Goal: Entertainment & Leisure: Consume media (video, audio)

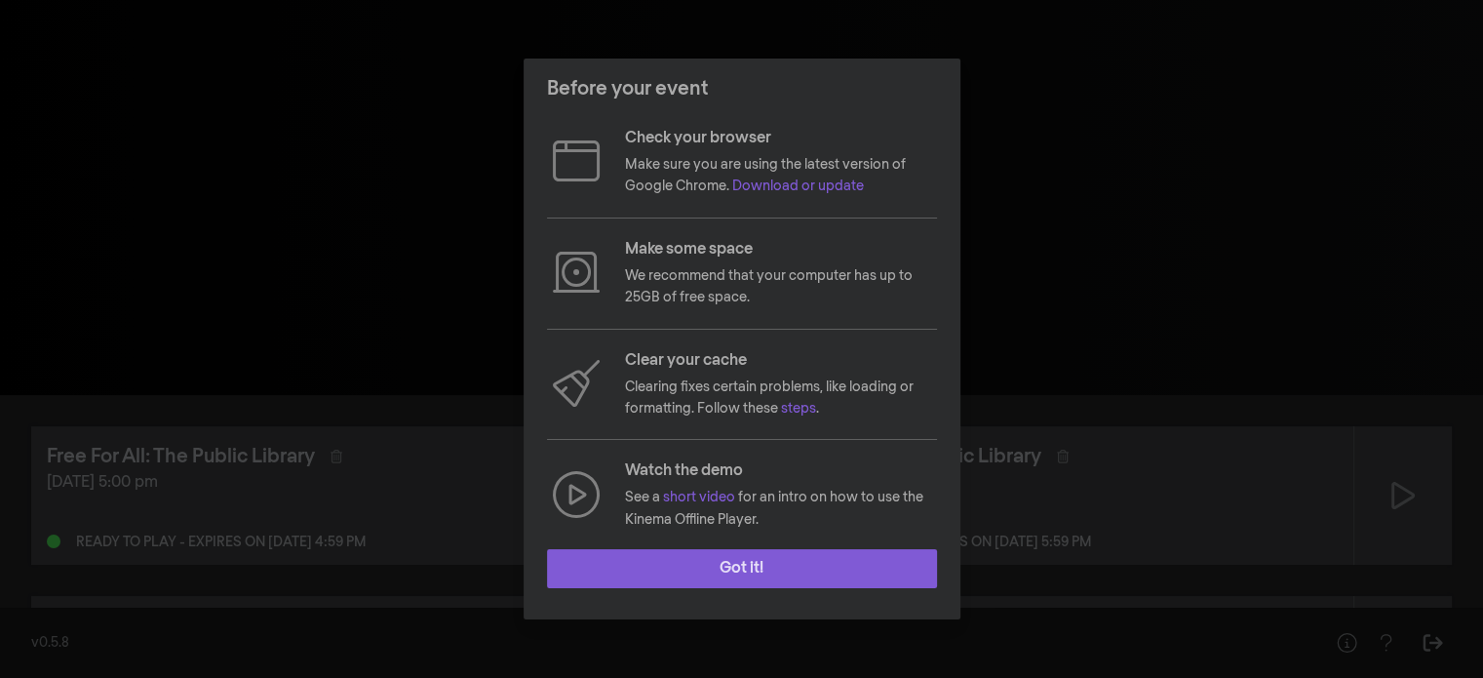
click at [757, 563] on button "Got it!" at bounding box center [742, 568] width 390 height 39
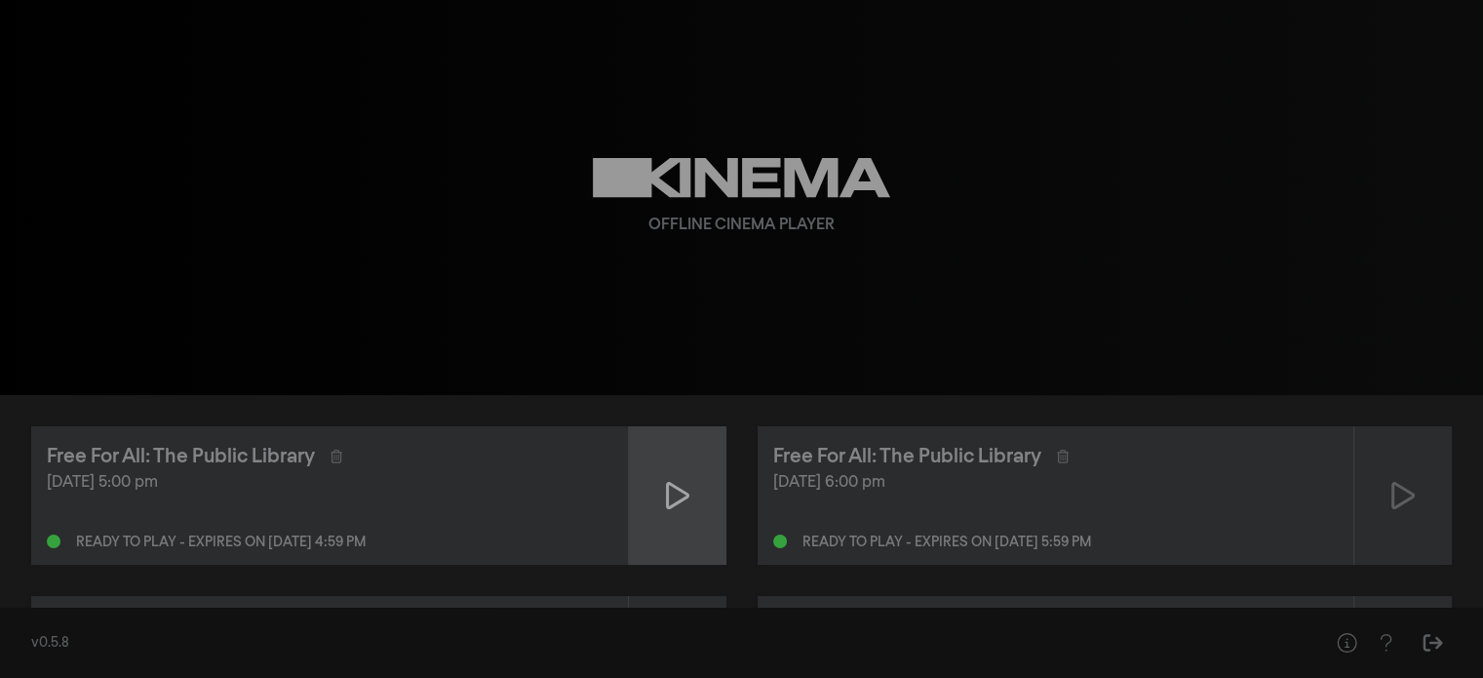
click at [708, 504] on div at bounding box center [678, 495] width 98 height 138
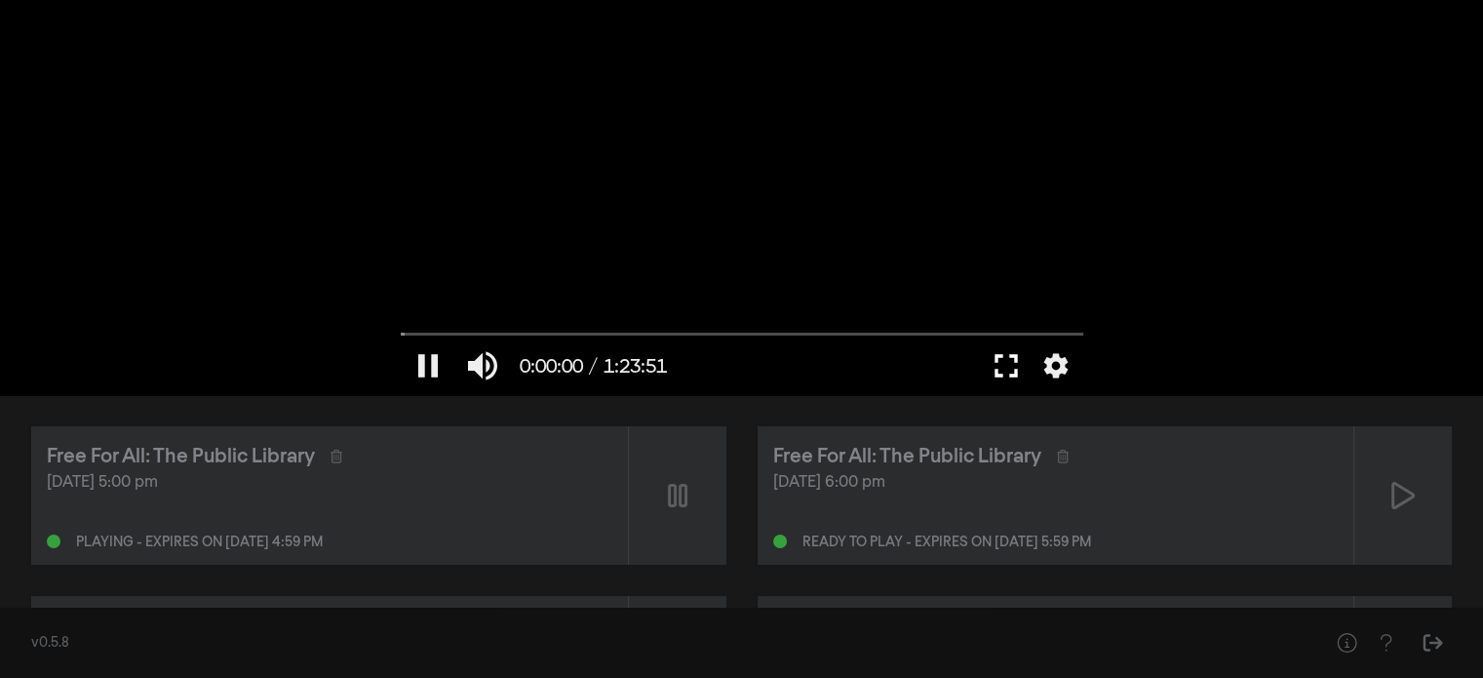
type input "0.183416"
click at [1003, 370] on button "fullscreen" at bounding box center [1006, 365] width 55 height 59
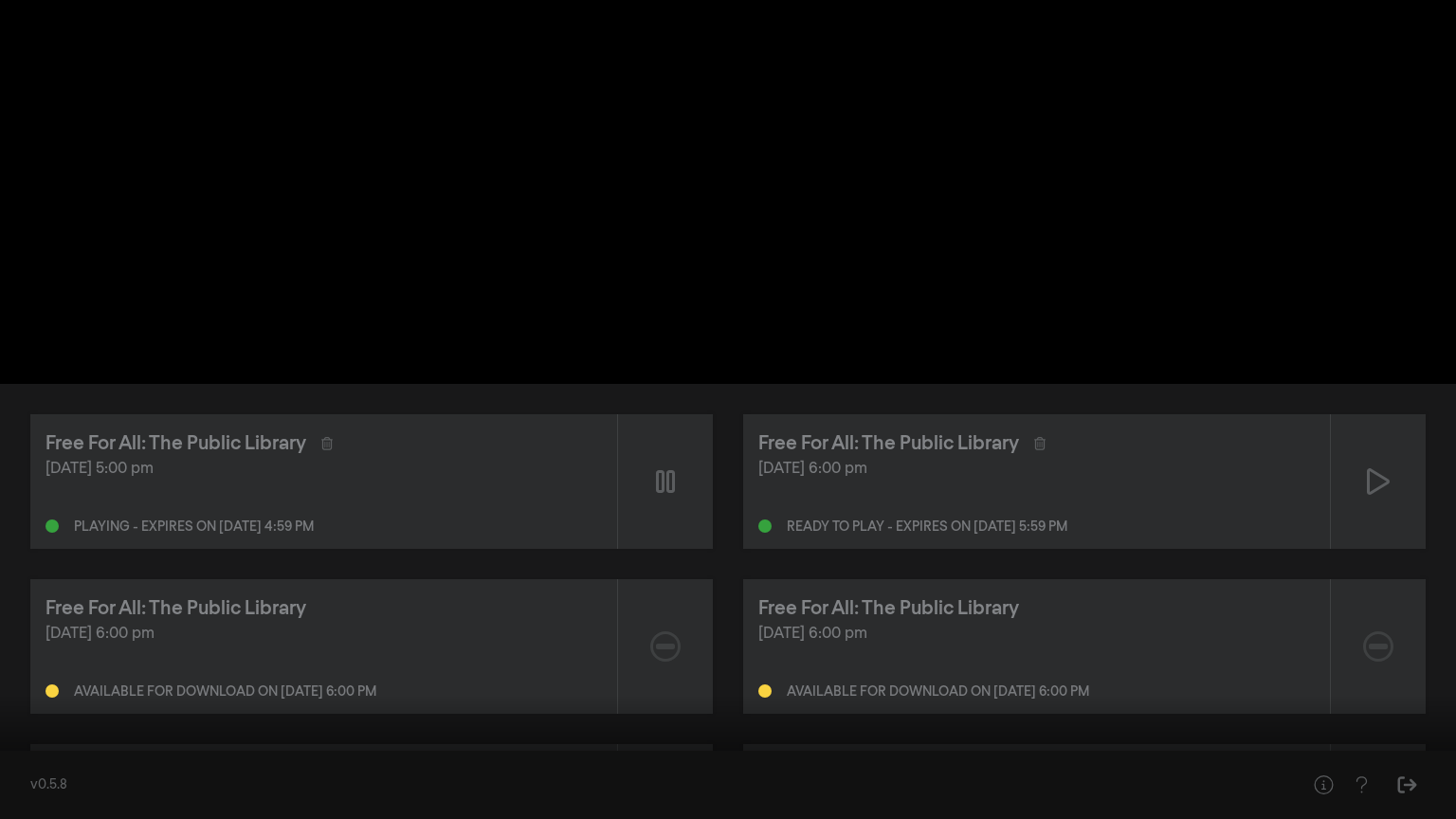
click at [1407, 658] on button "settings" at bounding box center [1419, 790] width 44 height 57
click at [1396, 655] on label "Captions Off" at bounding box center [1328, 645] width 237 height 38
click at [1281, 658] on button "English" at bounding box center [1328, 668] width 237 height 28
click at [1049, 645] on div at bounding box center [728, 409] width 1456 height 819
click at [502, 403] on div at bounding box center [728, 409] width 1456 height 819
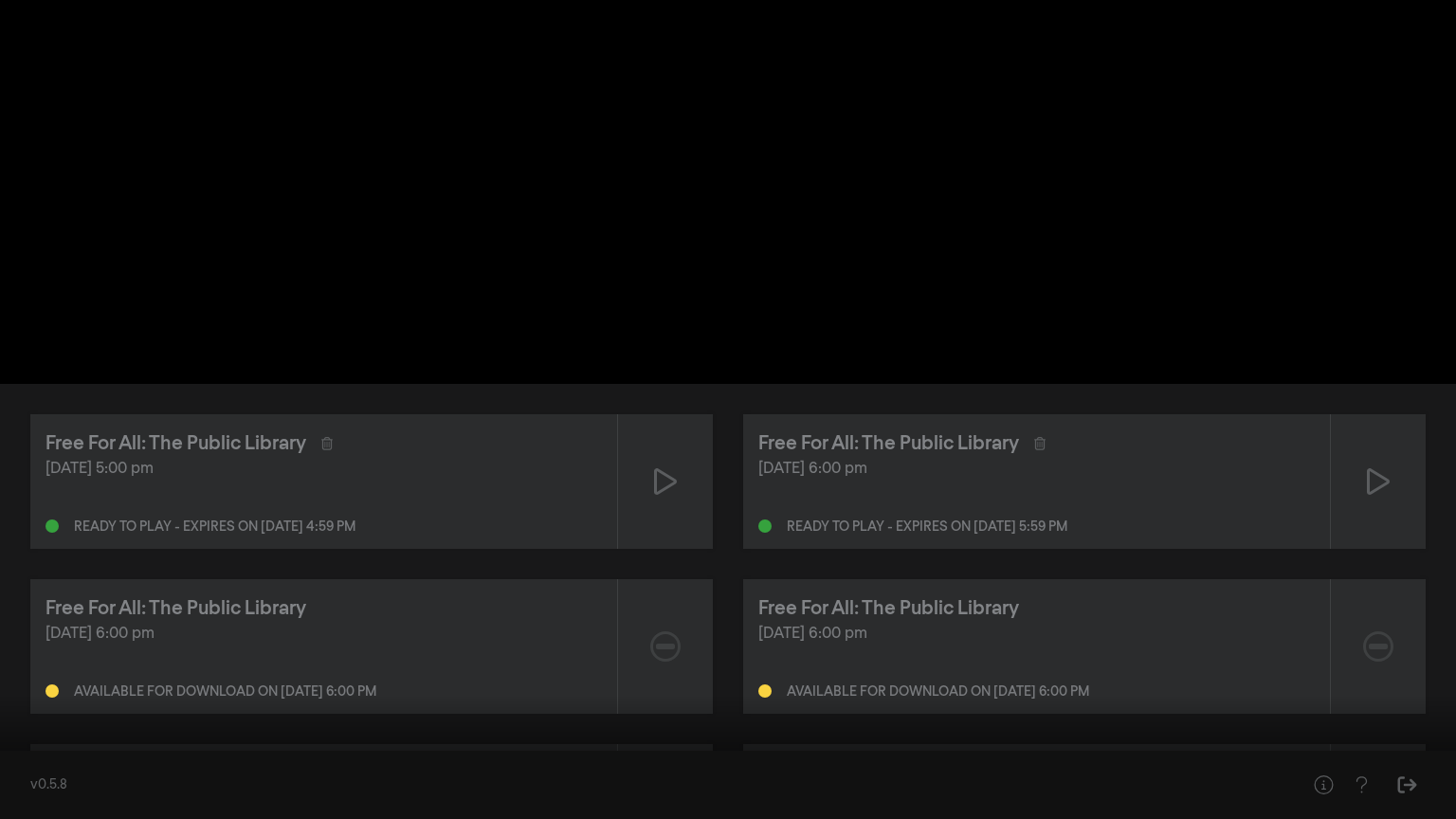
click at [27, 658] on input "Seek" at bounding box center [728, 759] width 1437 height 12
click at [29, 658] on button "play_arrow" at bounding box center [36, 790] width 53 height 57
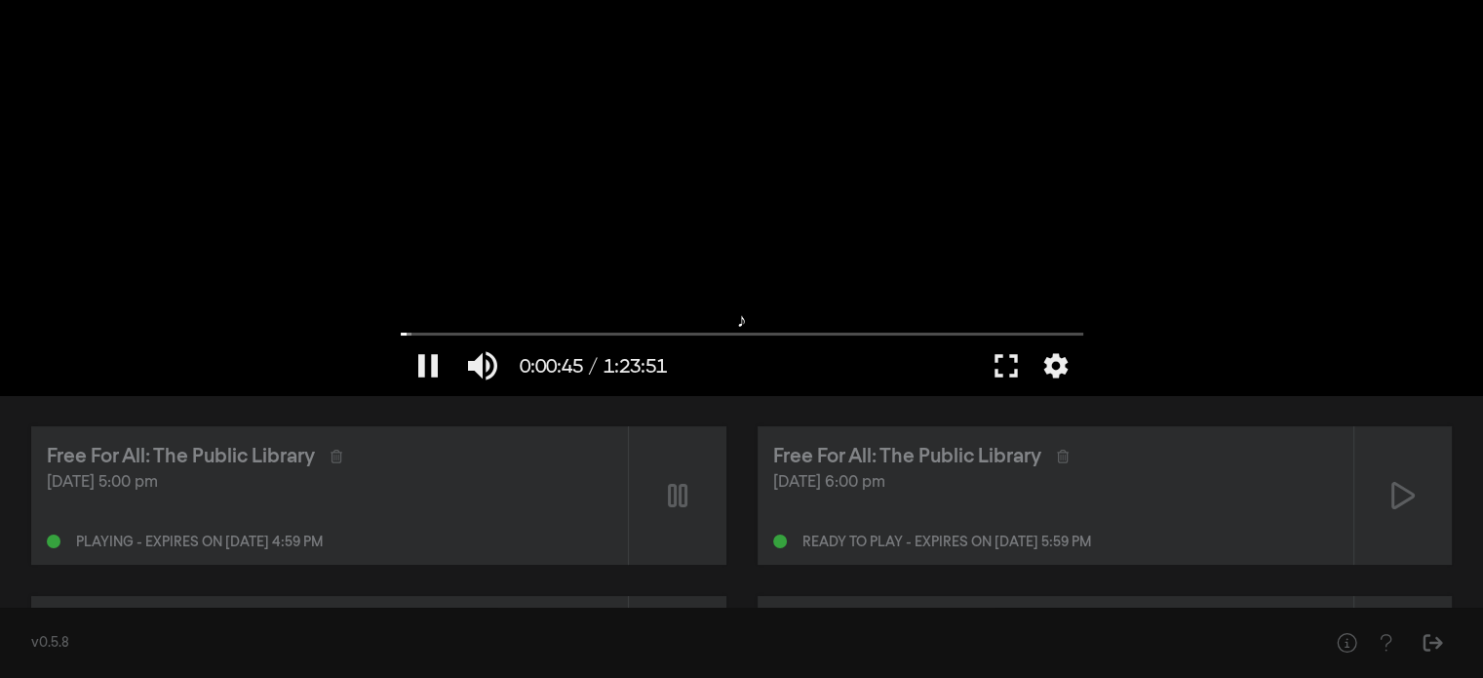
click at [900, 204] on div at bounding box center [742, 197] width 702 height 395
click at [1024, 369] on button "fullscreen" at bounding box center [1006, 365] width 55 height 59
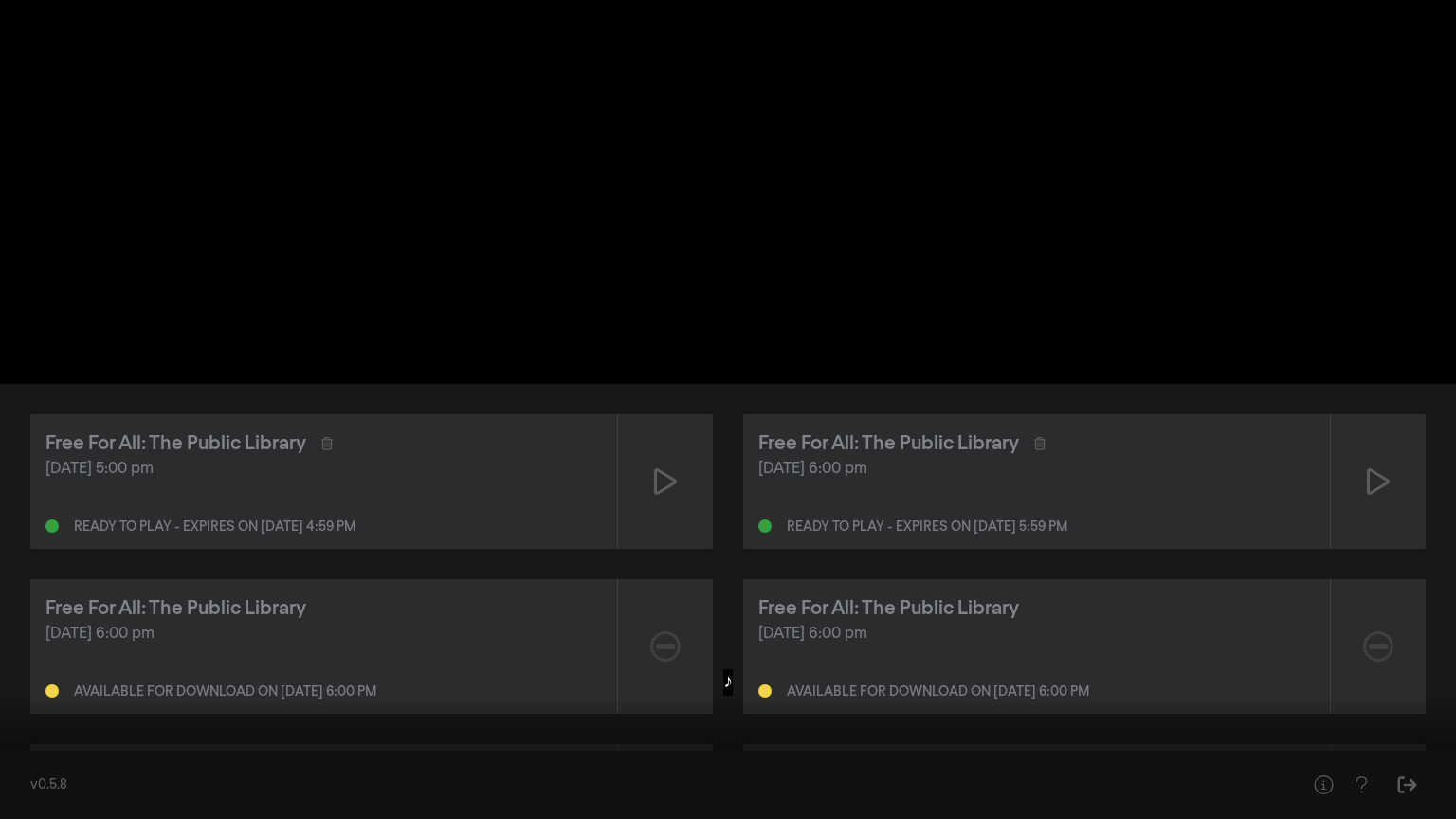
click at [70, 658] on input "Seek" at bounding box center [728, 759] width 1437 height 12
click at [95, 658] on div at bounding box center [728, 409] width 1456 height 819
click at [96, 658] on input "Seek" at bounding box center [728, 759] width 1437 height 12
click at [35, 658] on button "play_arrow" at bounding box center [36, 790] width 53 height 57
type input "289.128336"
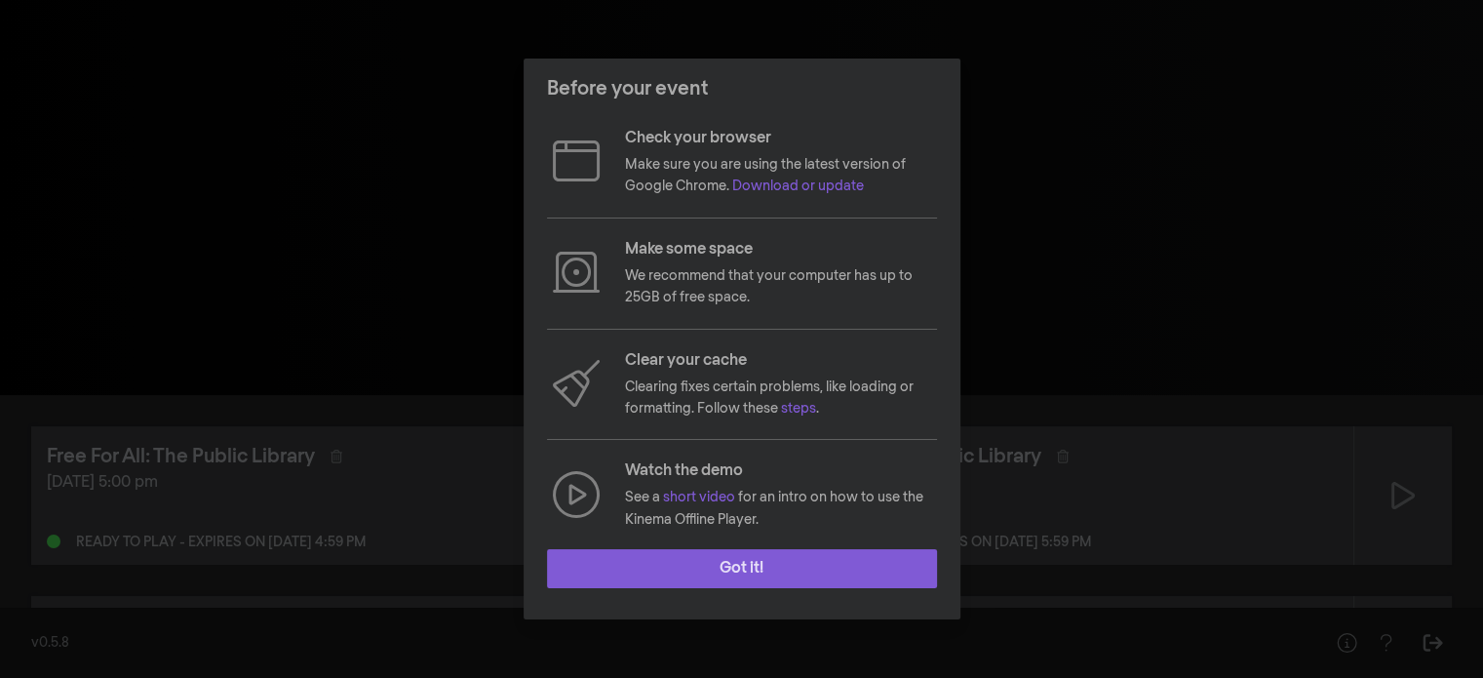
click at [783, 560] on button "Got it!" at bounding box center [742, 568] width 390 height 39
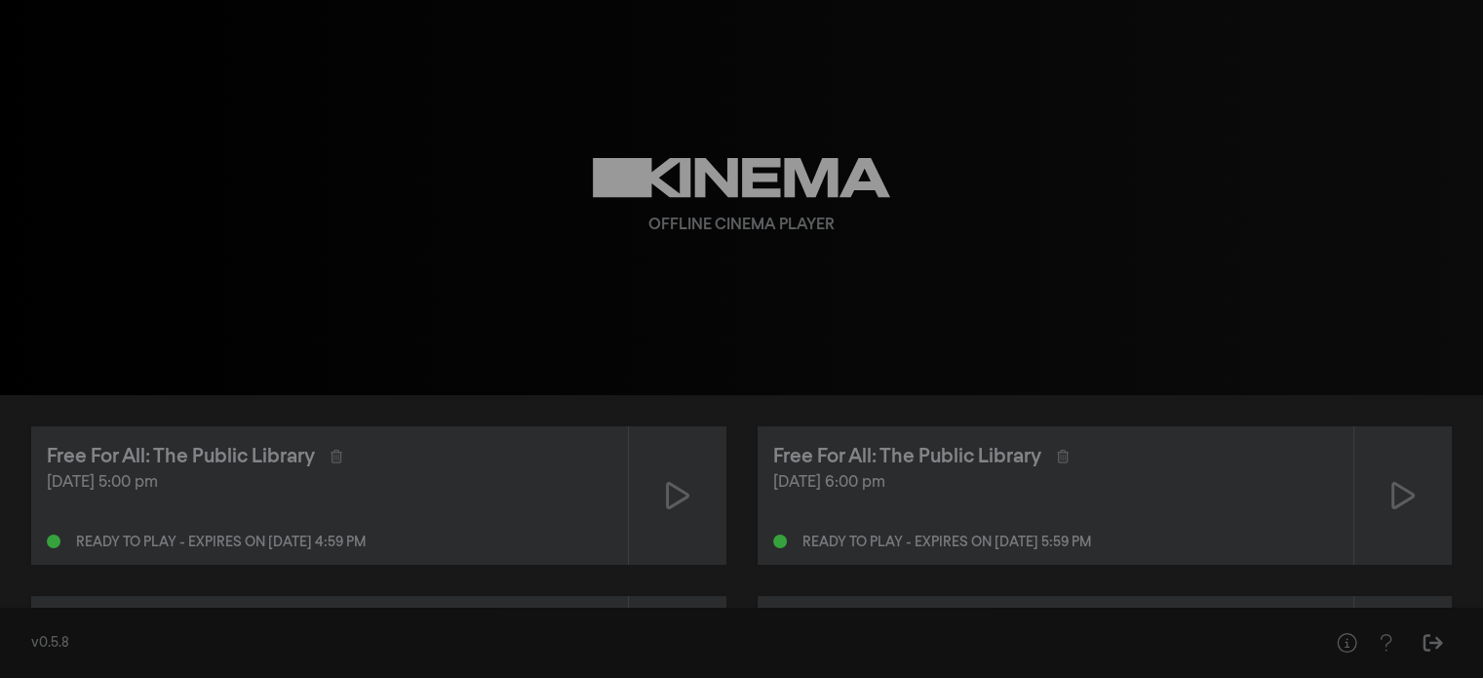
click at [699, 224] on div "Offline Cinema Player" at bounding box center [742, 225] width 186 height 23
click at [690, 479] on div at bounding box center [678, 495] width 98 height 138
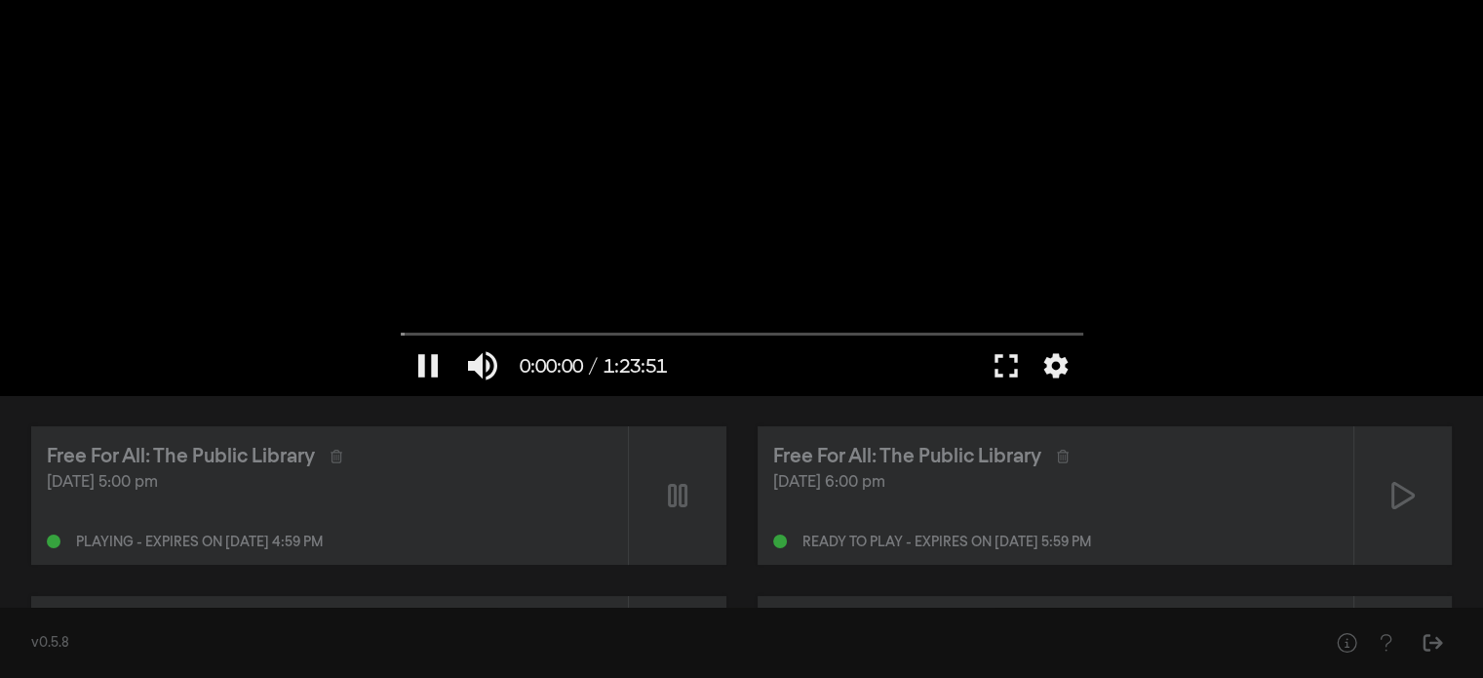
type input "0.183416"
click at [437, 372] on button "pause" at bounding box center [428, 365] width 55 height 59
click at [437, 372] on button "play_arrow" at bounding box center [428, 365] width 55 height 59
click at [995, 346] on button "fullscreen" at bounding box center [1006, 365] width 55 height 59
click at [417, 362] on button "play_arrow" at bounding box center [428, 365] width 55 height 59
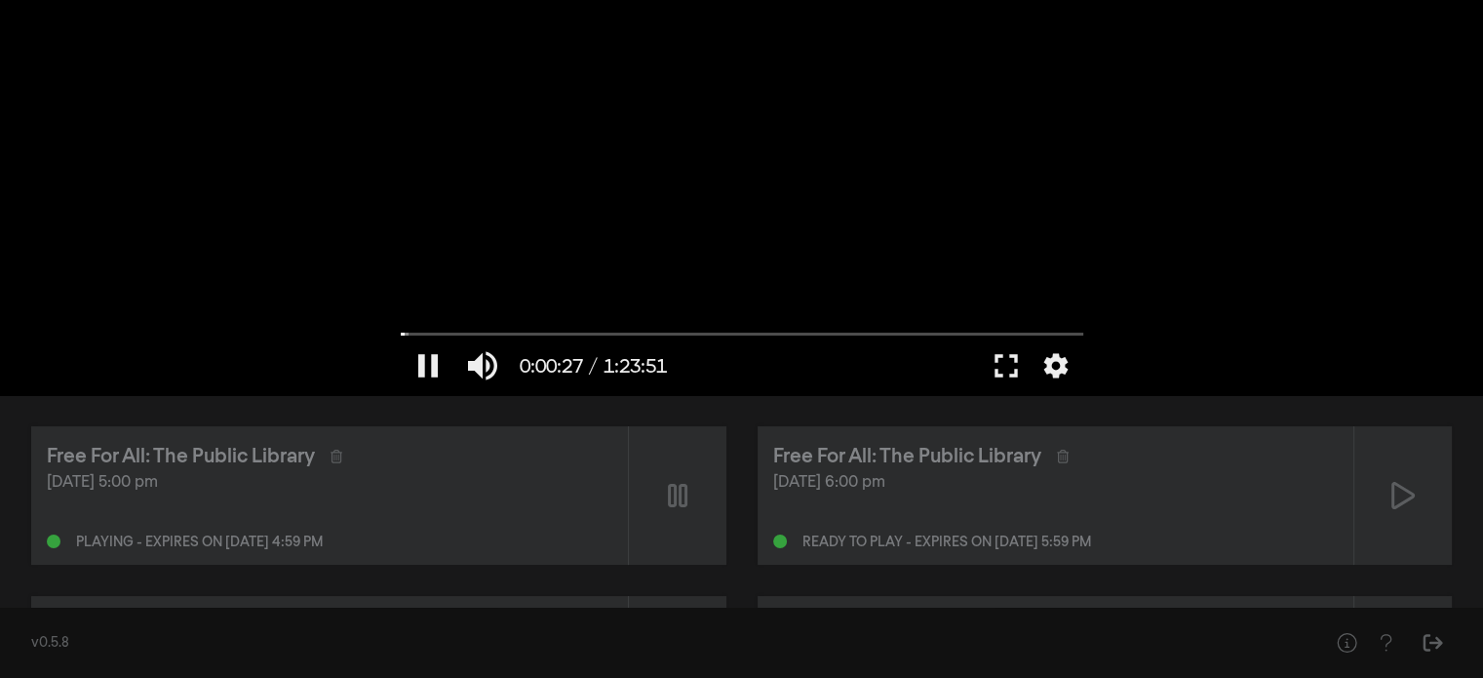
click at [703, 192] on div at bounding box center [742, 197] width 702 height 395
drag, startPoint x: 408, startPoint y: 332, endPoint x: 366, endPoint y: 344, distance: 43.8
click at [401, 339] on input "Seek" at bounding box center [742, 334] width 683 height 12
click at [437, 362] on button "play_arrow" at bounding box center [428, 365] width 55 height 59
type input "2.000182"
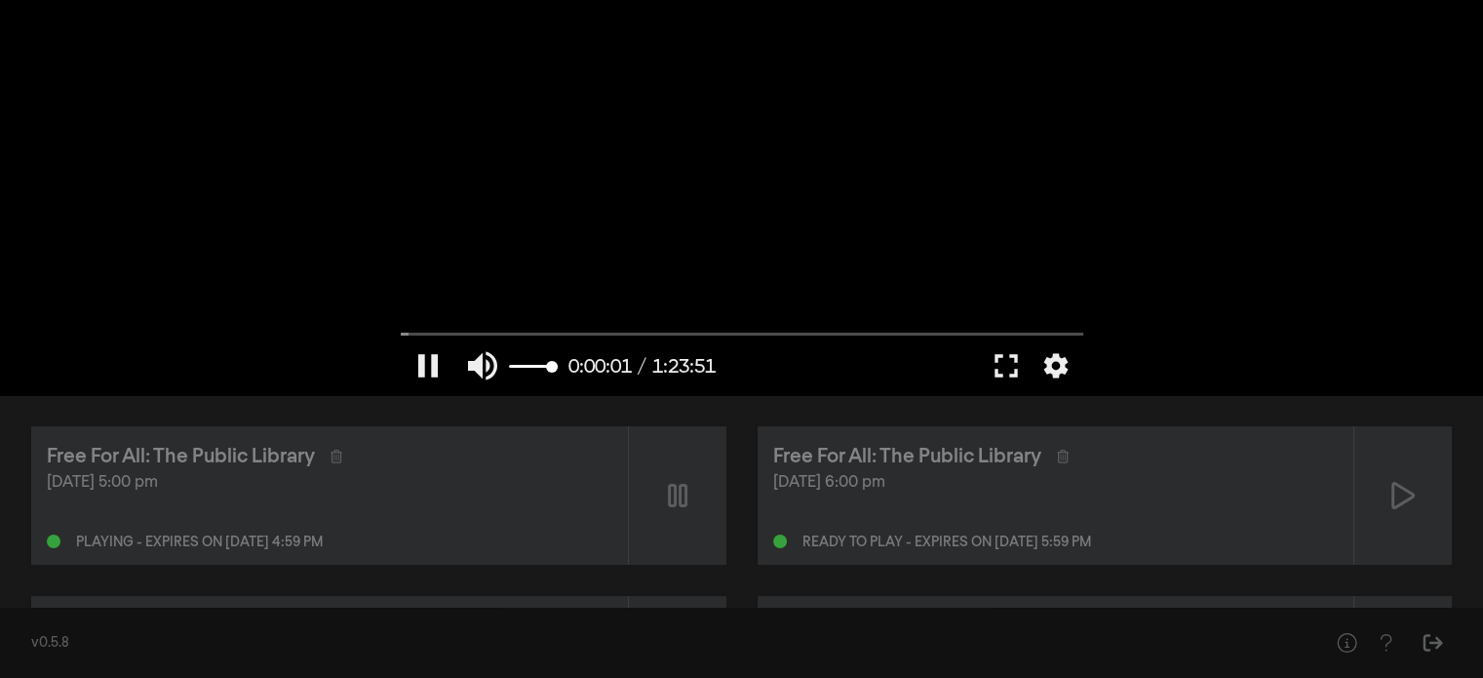
type input "0.205263157894737"
type input "2.127731"
type input "0.205263157894737"
click at [522, 369] on input "Volume" at bounding box center [533, 367] width 49 height 12
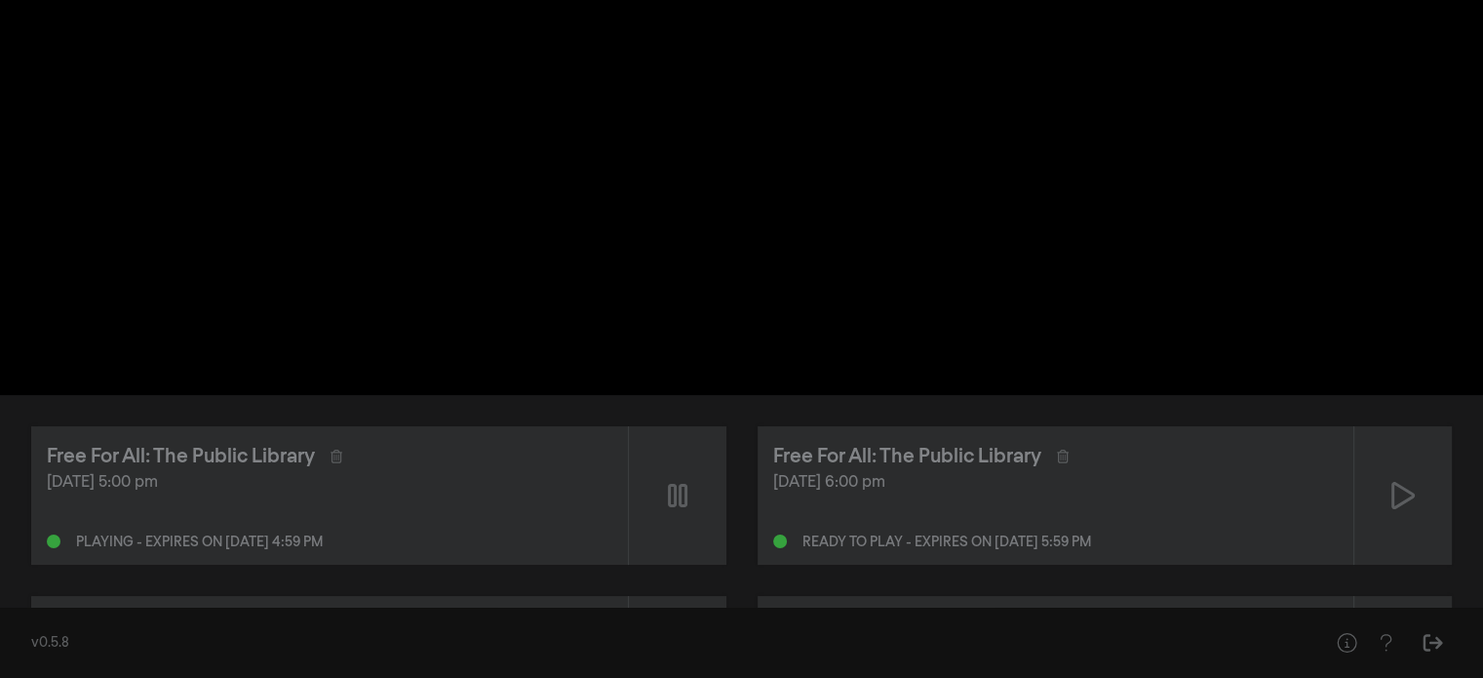
type input "5.003238"
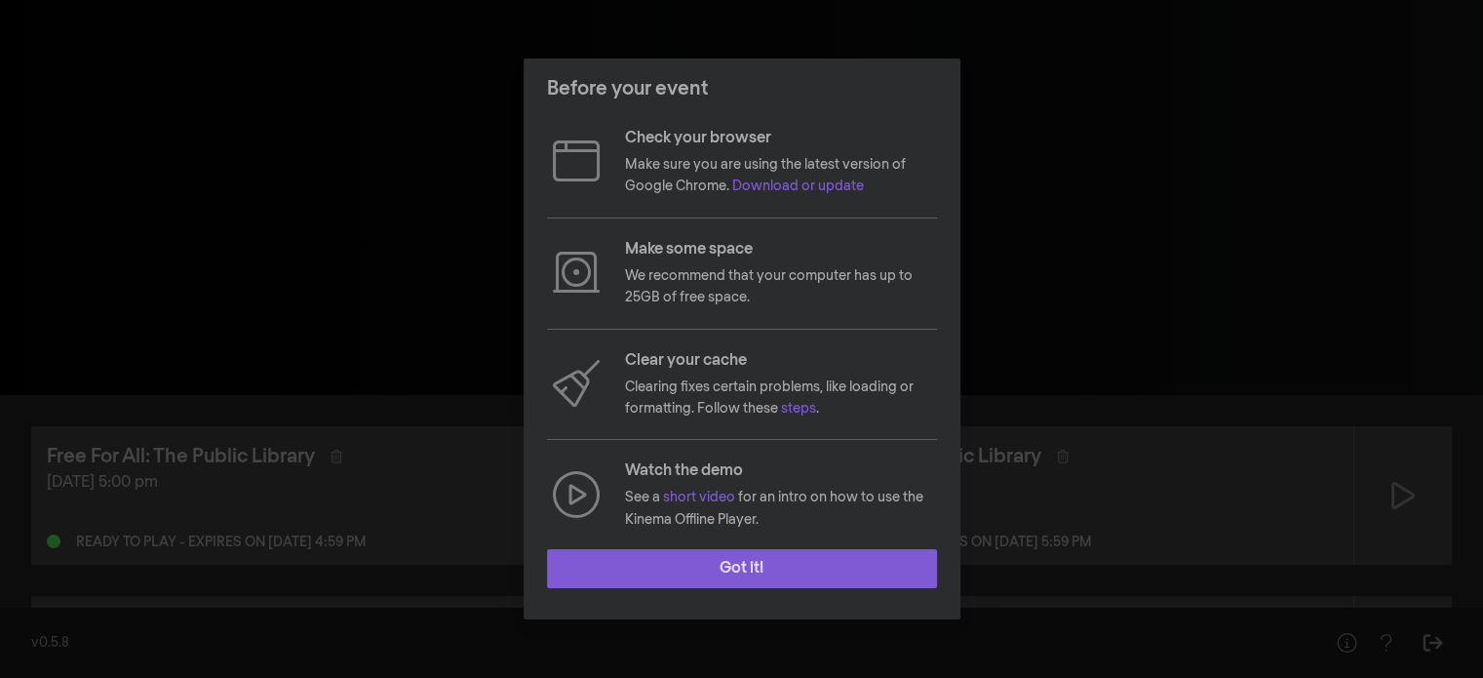
click at [811, 560] on button "Got it!" at bounding box center [742, 568] width 390 height 39
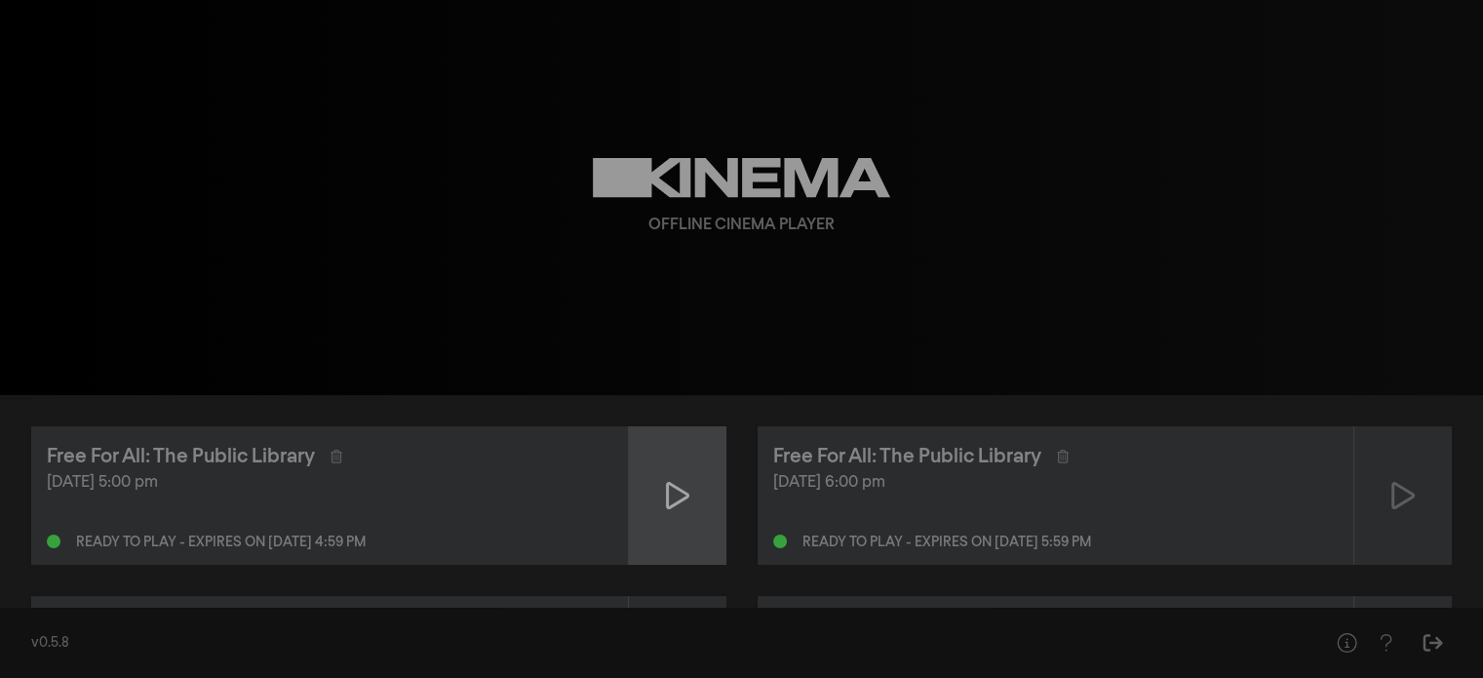
click at [662, 478] on div at bounding box center [678, 495] width 98 height 138
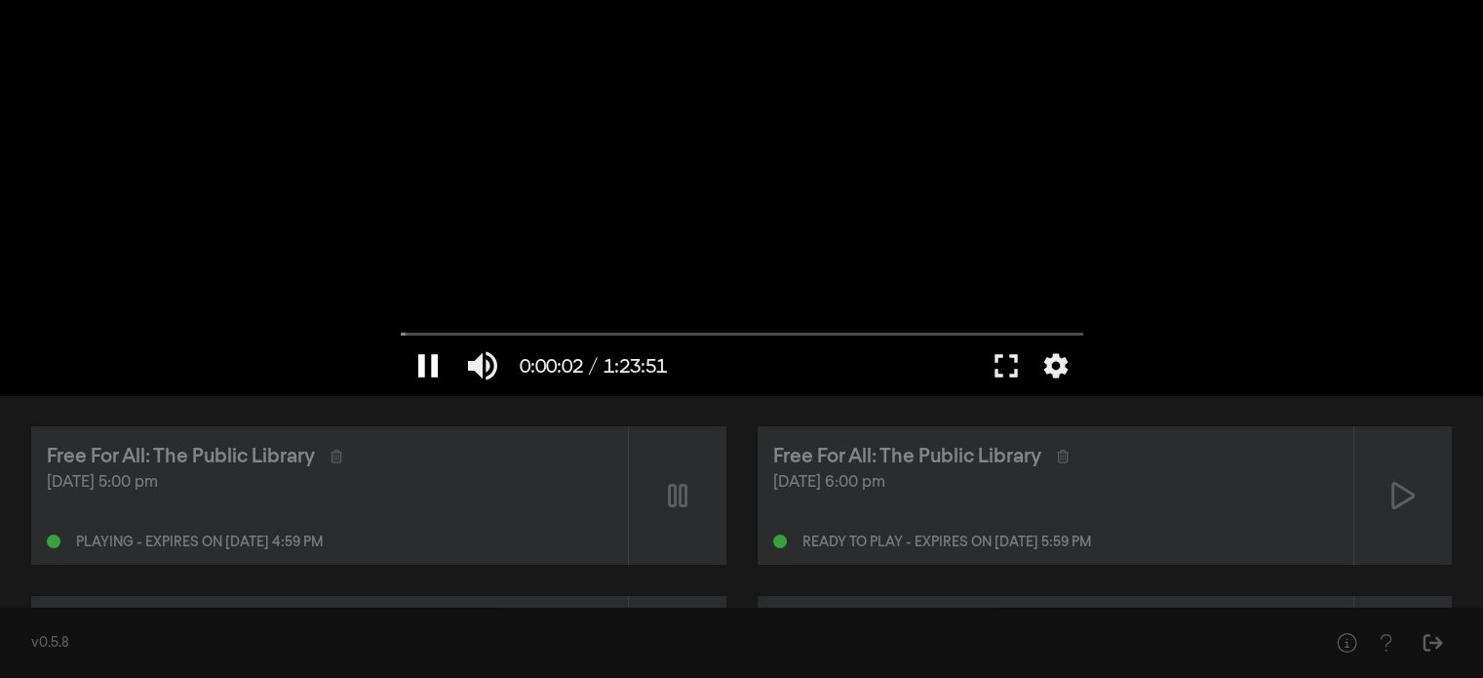
click at [429, 357] on button "pause" at bounding box center [428, 365] width 55 height 59
type input "2.392545"
